Goal: Task Accomplishment & Management: Manage account settings

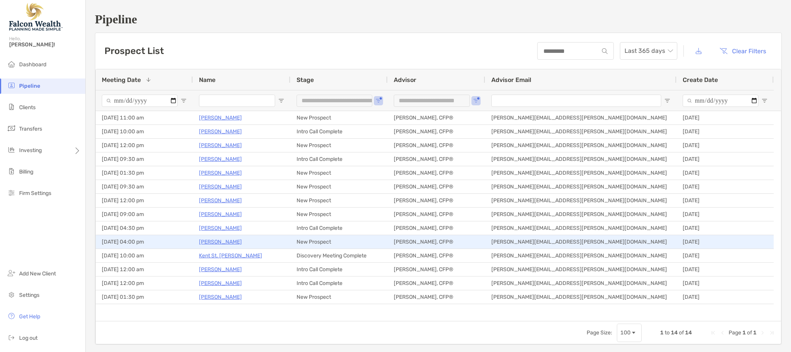
click at [225, 240] on p "[PERSON_NAME]" at bounding box center [220, 242] width 43 height 10
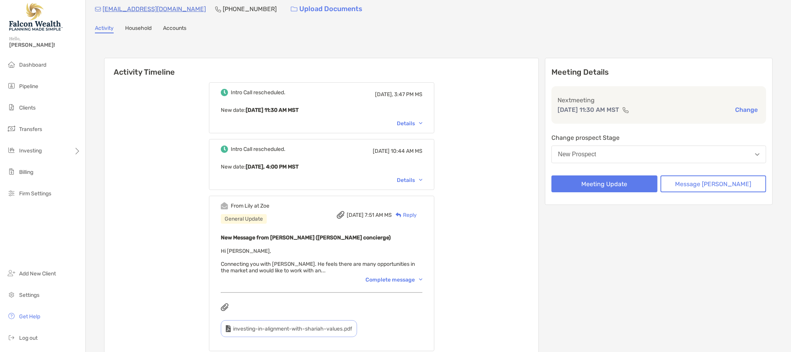
scroll to position [32, 0]
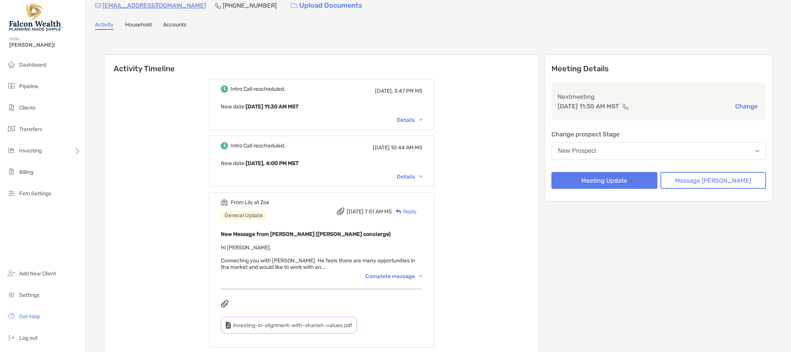
click at [422, 275] on img at bounding box center [420, 276] width 3 height 2
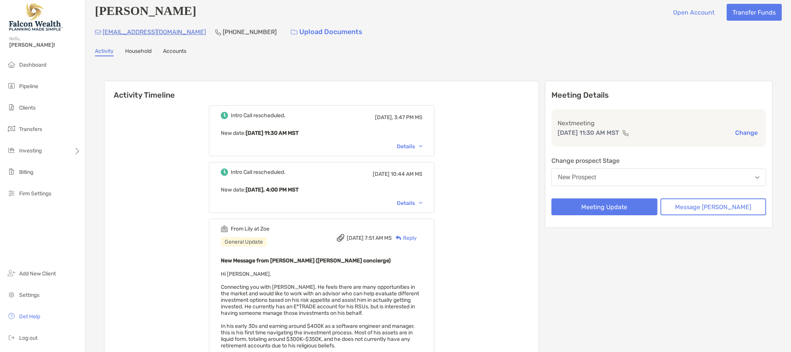
scroll to position [0, 0]
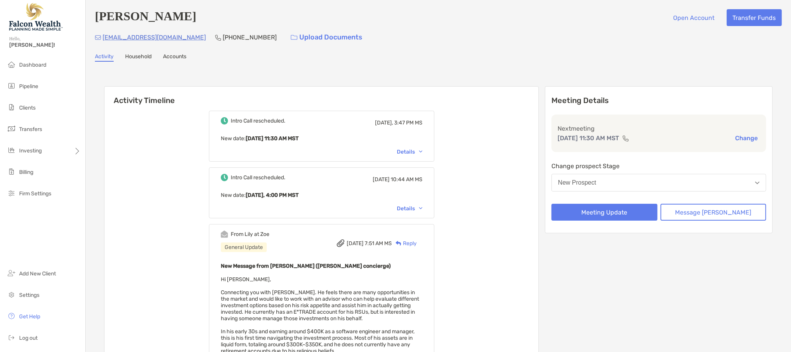
click at [637, 187] on button "New Prospect" at bounding box center [658, 183] width 215 height 18
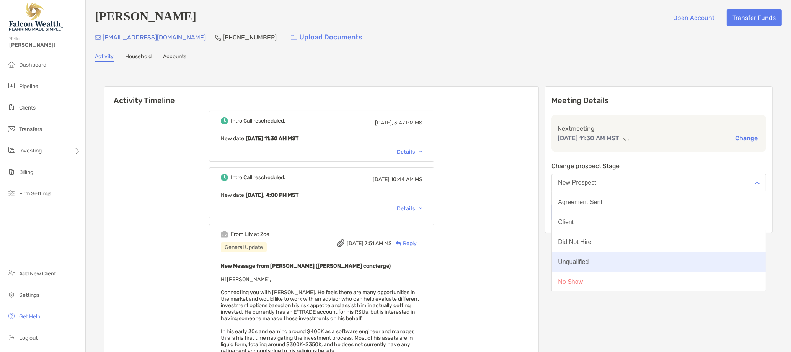
scroll to position [60, 0]
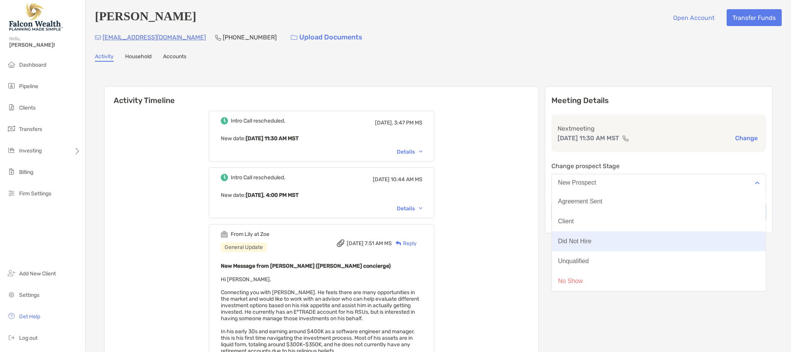
click at [620, 241] on button "Did Not Hire" at bounding box center [659, 241] width 214 height 20
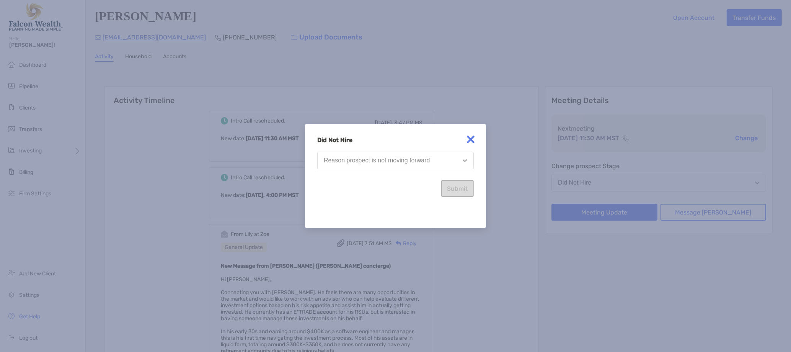
click at [397, 165] on button "Reason prospect is not moving forward" at bounding box center [395, 161] width 157 height 18
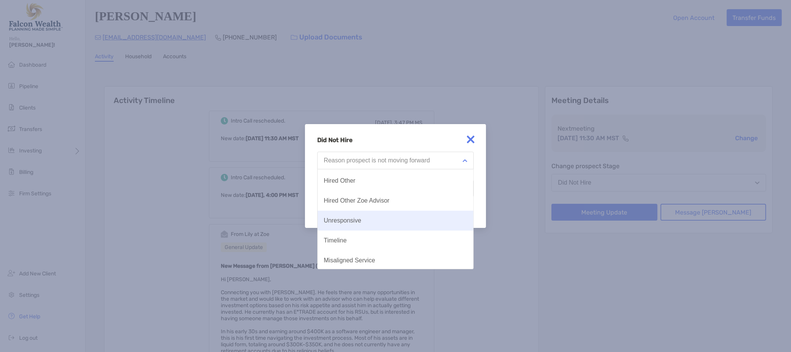
scroll to position [39, 0]
click at [383, 219] on button "Unresponsive" at bounding box center [396, 219] width 156 height 20
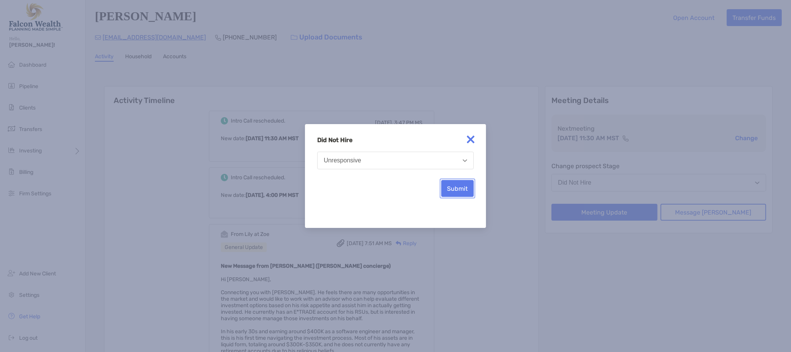
click at [465, 189] on button "Submit" at bounding box center [457, 188] width 33 height 17
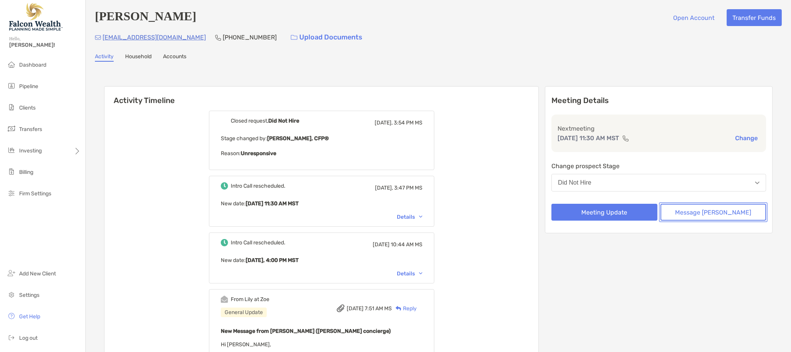
click at [696, 213] on button "Message Zoe" at bounding box center [713, 212] width 106 height 17
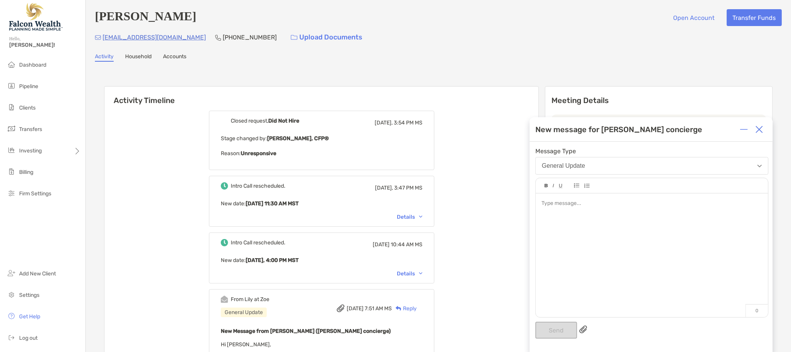
click at [593, 248] on div at bounding box center [652, 251] width 232 height 116
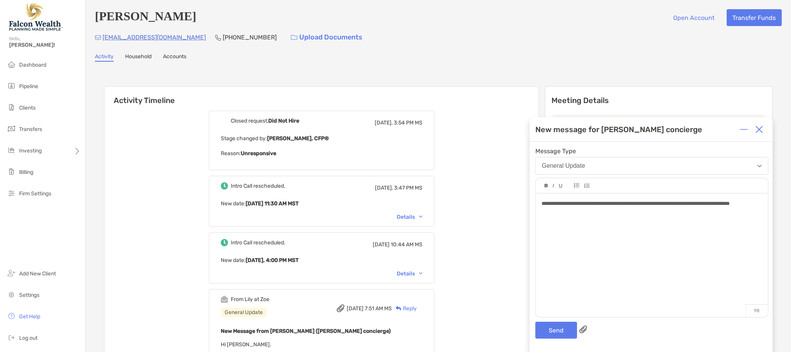
click at [640, 204] on span "**********" at bounding box center [635, 203] width 188 height 5
drag, startPoint x: 645, startPoint y: 204, endPoint x: 610, endPoint y: 245, distance: 54.5
click at [598, 262] on div "**********" at bounding box center [652, 251] width 232 height 116
click at [641, 205] on span "**********" at bounding box center [634, 203] width 186 height 5
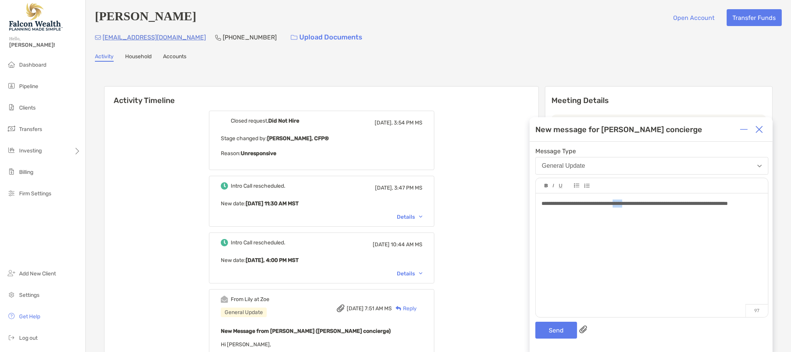
click at [641, 205] on span "**********" at bounding box center [634, 203] width 186 height 5
drag, startPoint x: 686, startPoint y: 210, endPoint x: 686, endPoint y: 206, distance: 4.6
click at [711, 207] on div "**********" at bounding box center [651, 203] width 220 height 8
click at [565, 333] on button "Send" at bounding box center [556, 329] width 42 height 17
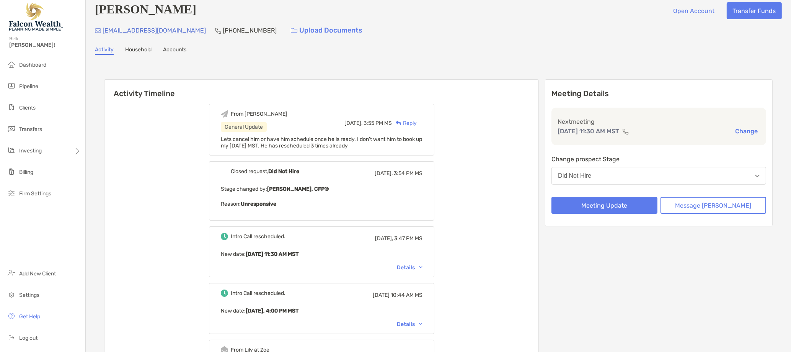
scroll to position [0, 0]
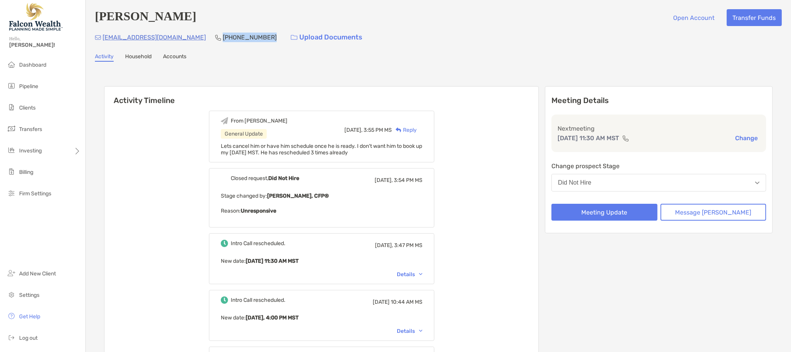
drag, startPoint x: 230, startPoint y: 39, endPoint x: 185, endPoint y: 37, distance: 44.8
click at [185, 37] on div "omairtariq7@gmail.com (571) 623-1625 Upload Documents" at bounding box center [438, 37] width 687 height 16
drag, startPoint x: 172, startPoint y: 37, endPoint x: 102, endPoint y: 37, distance: 69.6
click at [102, 37] on div "omairtariq7@gmail.com (571) 623-1625 Upload Documents" at bounding box center [438, 37] width 687 height 16
copy p "omairtariq7@gmail.com"
